Goal: Contribute content: Contribute content

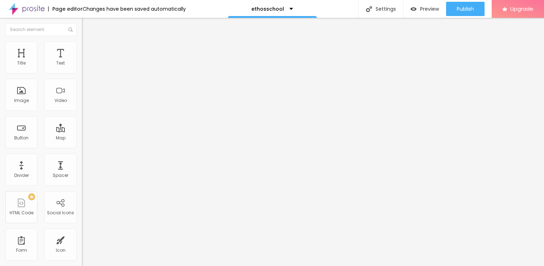
click at [82, 61] on span "Add image" at bounding box center [96, 58] width 29 height 6
click at [88, 49] on span "Style" at bounding box center [93, 46] width 10 height 6
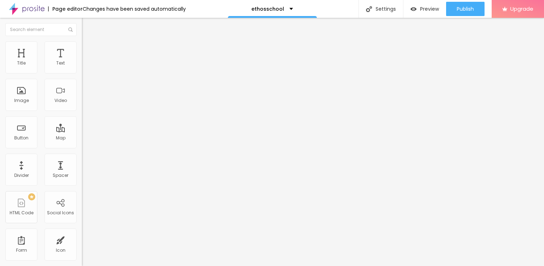
type input "95"
type input "20"
type input "10"
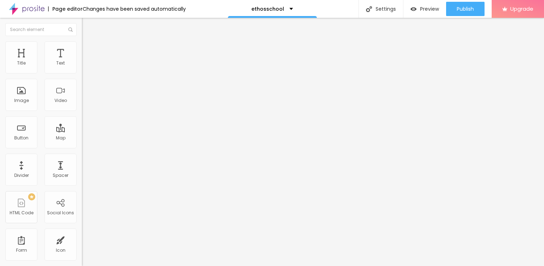
drag, startPoint x: 75, startPoint y: 77, endPoint x: -1, endPoint y: 78, distance: 76.5
type input "10"
click at [82, 73] on input "range" at bounding box center [105, 70] width 46 height 6
click at [87, 28] on div "Edit Image" at bounding box center [105, 26] width 37 height 6
click at [85, 66] on icon "button" at bounding box center [87, 64] width 4 height 4
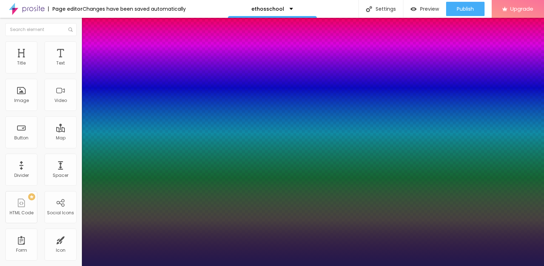
type input "1"
type input "23"
type input "1"
type input "28"
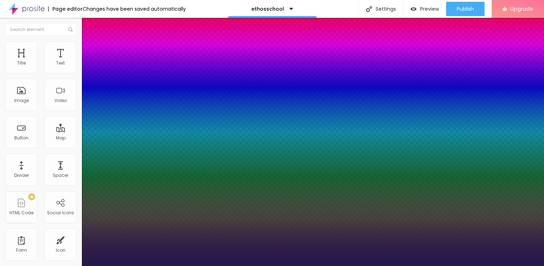
type input "28"
type input "1"
type input "33"
type input "1"
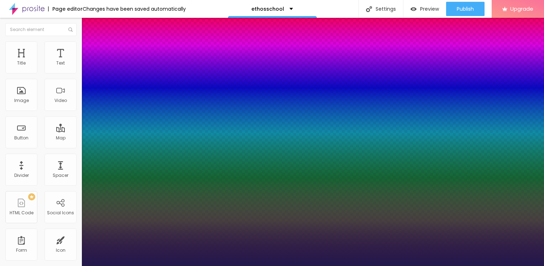
type input "42"
type input "1"
type input "36"
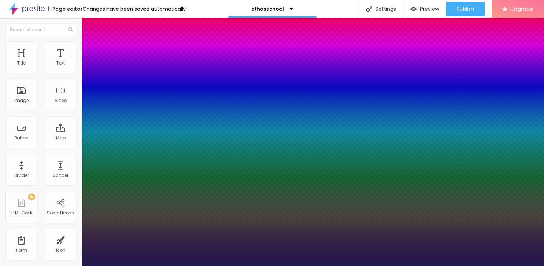
type input "1"
type input "33"
type input "1"
type input "29"
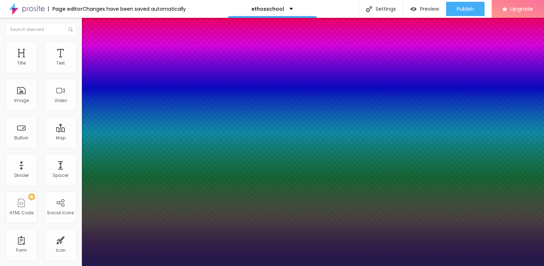
type input "29"
type input "1"
type input "27"
type input "1"
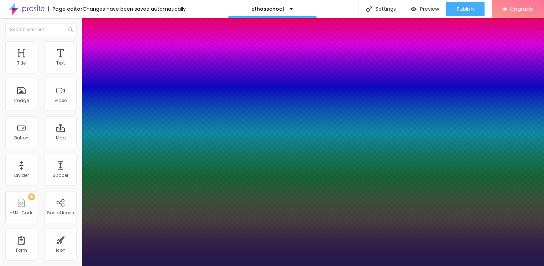
type input "26"
type input "1"
type input "25"
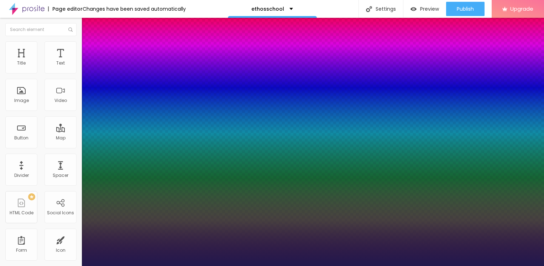
type input "1"
type input "24"
type input "1"
type input "21"
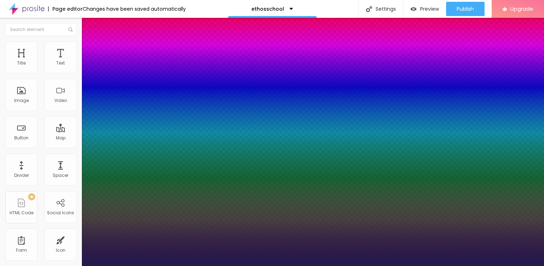
type input "21"
type input "1"
type input "20"
type input "1"
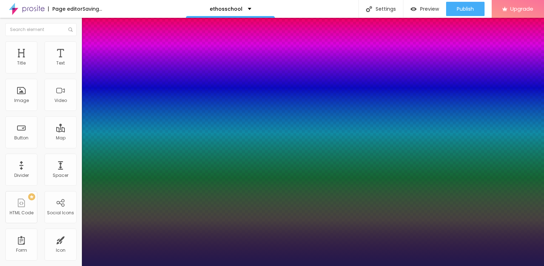
type input "19"
type input "1"
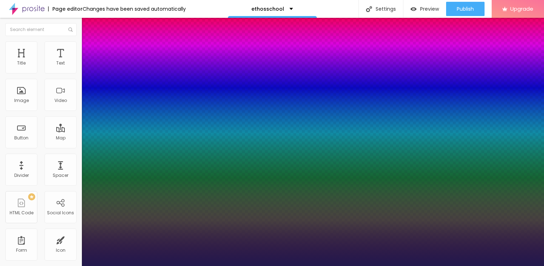
type input "21"
type input "1"
type input "23"
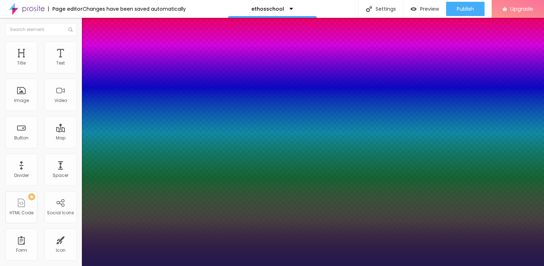
type input "1"
type input "24"
type input "1"
type input "25"
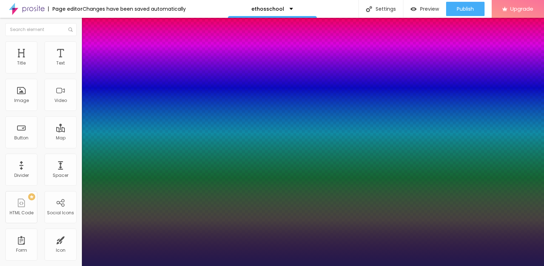
type input "25"
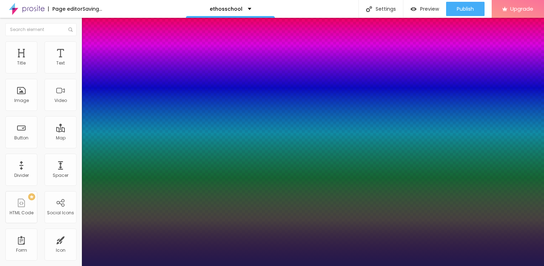
type input "1"
type input "26"
type input "1"
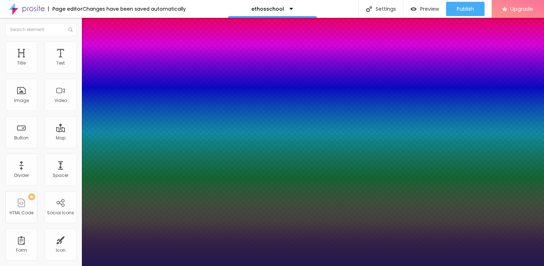
drag, startPoint x: 95, startPoint y: 121, endPoint x: 101, endPoint y: 121, distance: 6.8
type input "25"
type input "1"
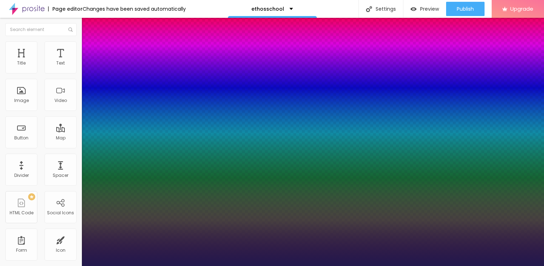
type input "24"
type input "1"
type input "23"
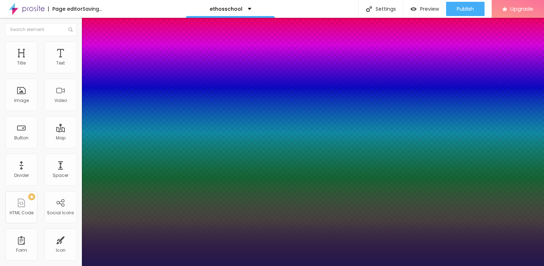
type input "1"
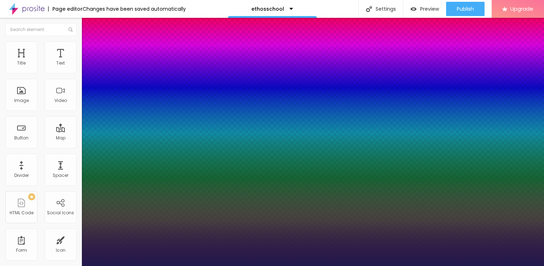
type input "24"
type input "1"
type input "25"
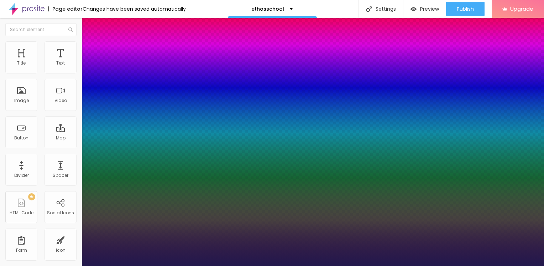
type input "1"
type input "26"
type input "1"
type input "27"
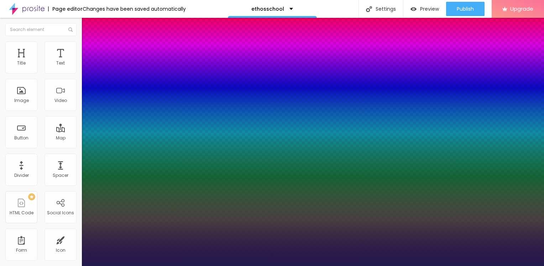
type input "27"
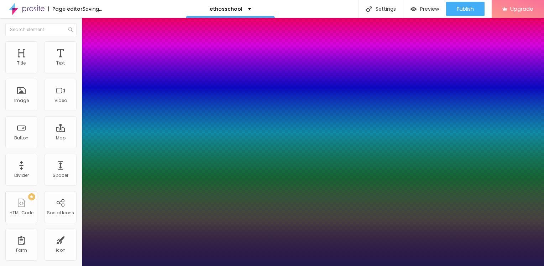
type input "1"
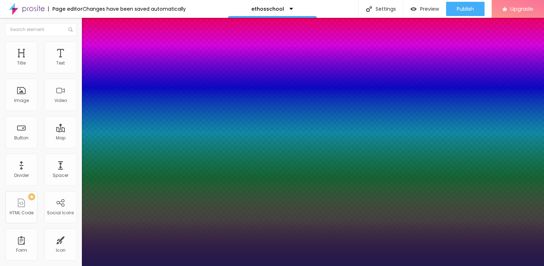
type input "26"
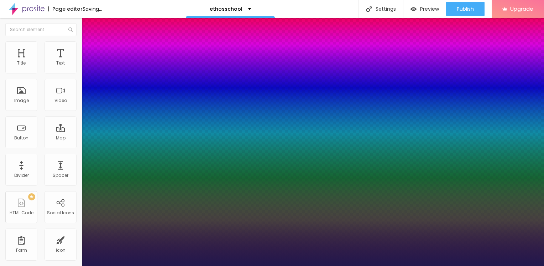
type input "1"
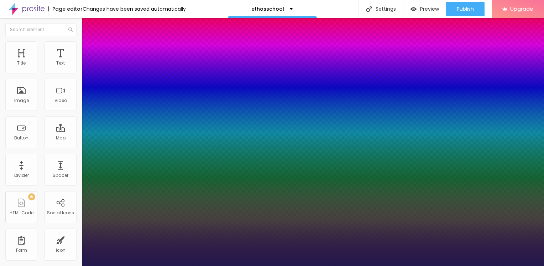
type input "25"
type input "1"
type input "25"
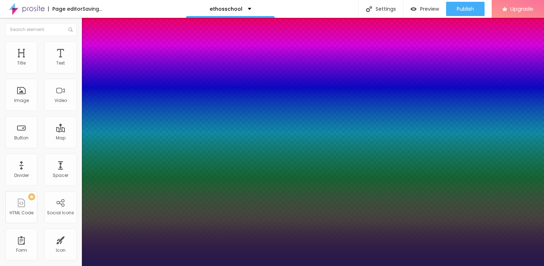
type input "1"
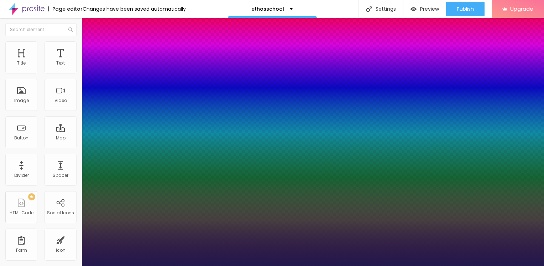
click at [283, 265] on div at bounding box center [272, 266] width 544 height 0
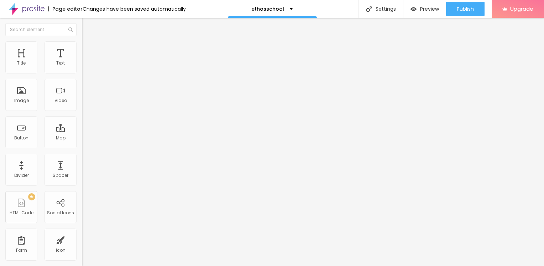
click at [82, 22] on button "Edit Text" at bounding box center [123, 26] width 82 height 16
click at [82, 147] on input "https://" at bounding box center [124, 143] width 85 height 7
drag, startPoint x: 38, startPoint y: 148, endPoint x: -1, endPoint y: 127, distance: 44.4
click at [0, 127] on html "Page editor Changes have been saved automatically ethosschool Settings Page set…" at bounding box center [272, 133] width 544 height 266
paste input "[DOMAIN_NAME][URL]"
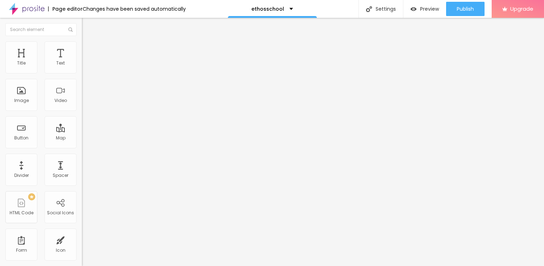
scroll to position [0, 9]
type input "[URL][DOMAIN_NAME]"
click at [82, 67] on input "Click me" at bounding box center [124, 63] width 85 height 7
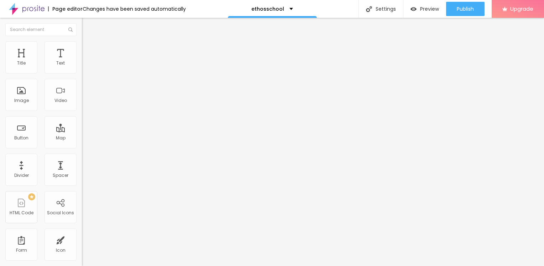
drag, startPoint x: 33, startPoint y: 82, endPoint x: -1, endPoint y: 74, distance: 35.4
click at [0, 74] on html "Page editor Changes have been saved automatically ethosschool Settings Page set…" at bounding box center [272, 133] width 544 height 266
paste input "→ VIEW DOCUMENT HERE"
type input "→ VIEW DOCUMENT HERE"
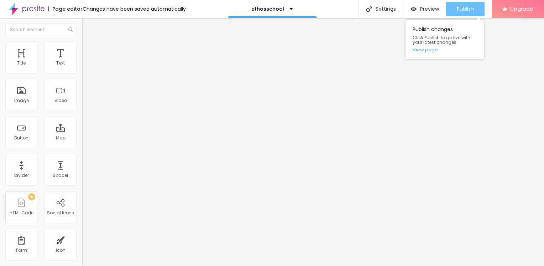
click at [461, 6] on span "Publish" at bounding box center [465, 9] width 17 height 6
